Goal: Task Accomplishment & Management: Manage account settings

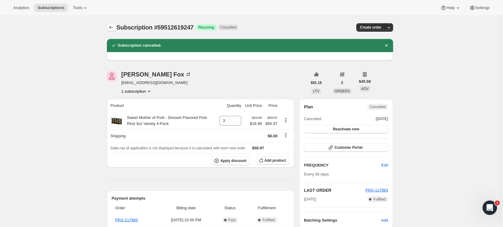
click at [114, 28] on icon "Subscriptions" at bounding box center [111, 27] width 6 height 6
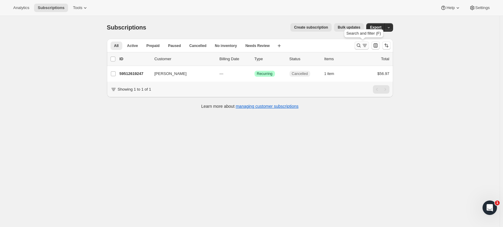
click at [365, 47] on icon "Search and filter results" at bounding box center [365, 45] width 6 height 6
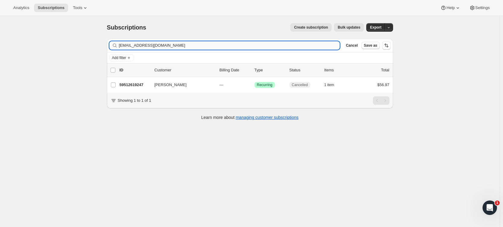
click at [174, 44] on input "[EMAIL_ADDRESS][DOMAIN_NAME]" at bounding box center [229, 45] width 221 height 8
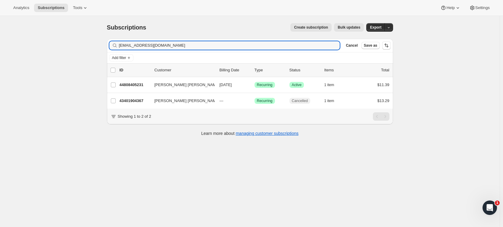
type input "[EMAIL_ADDRESS][DOMAIN_NAME]"
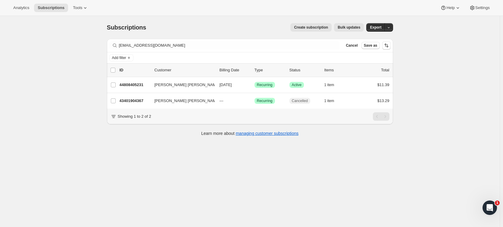
click at [76, 71] on div "Subscriptions. This page is ready Subscriptions Create subscription Bulk update…" at bounding box center [250, 129] width 500 height 227
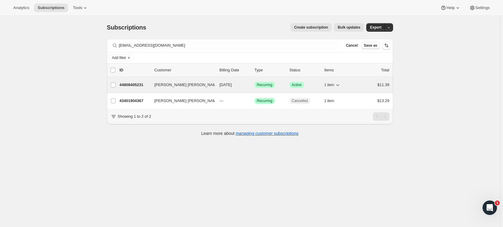
click at [146, 86] on p "44808405231" at bounding box center [135, 85] width 30 height 6
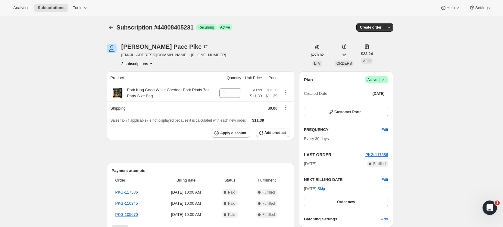
click at [383, 78] on icon at bounding box center [383, 80] width 6 height 6
click at [370, 102] on span "Cancel subscription" at bounding box center [378, 102] width 34 height 5
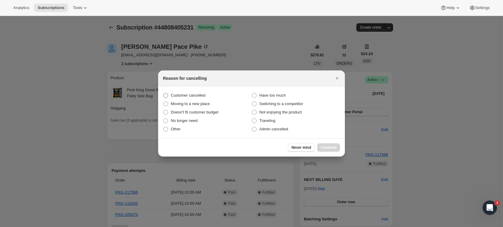
click at [187, 94] on span "Customer cancelled" at bounding box center [188, 95] width 35 height 5
click at [164, 93] on input "Customer cancelled" at bounding box center [163, 93] width 0 height 0
radio input "true"
click at [324, 148] on span "Continue" at bounding box center [329, 147] width 16 height 5
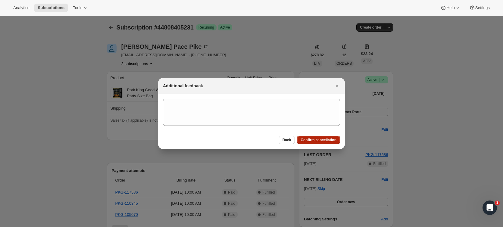
click at [317, 141] on span "Confirm cancellation" at bounding box center [319, 140] width 36 height 5
